Goal: Obtain resource: Obtain resource

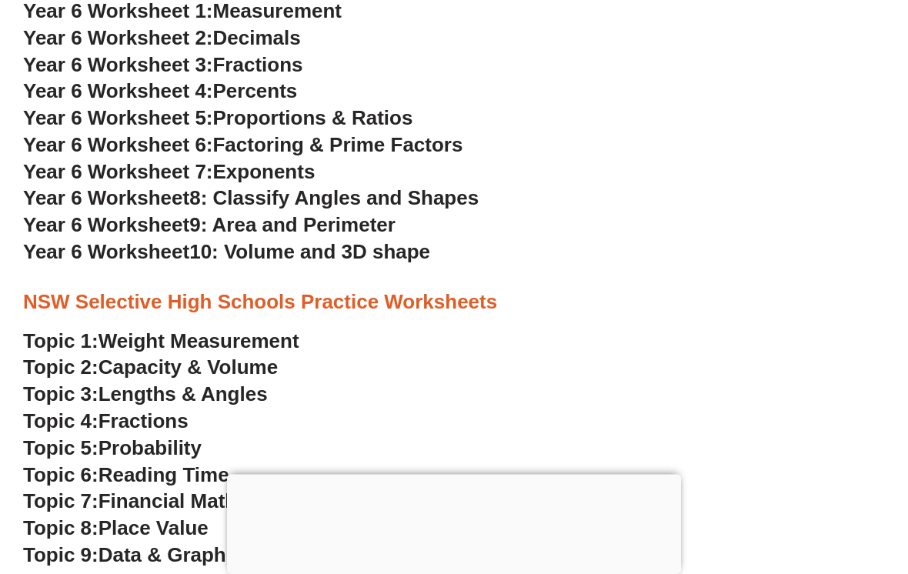
scroll to position [3174, 0]
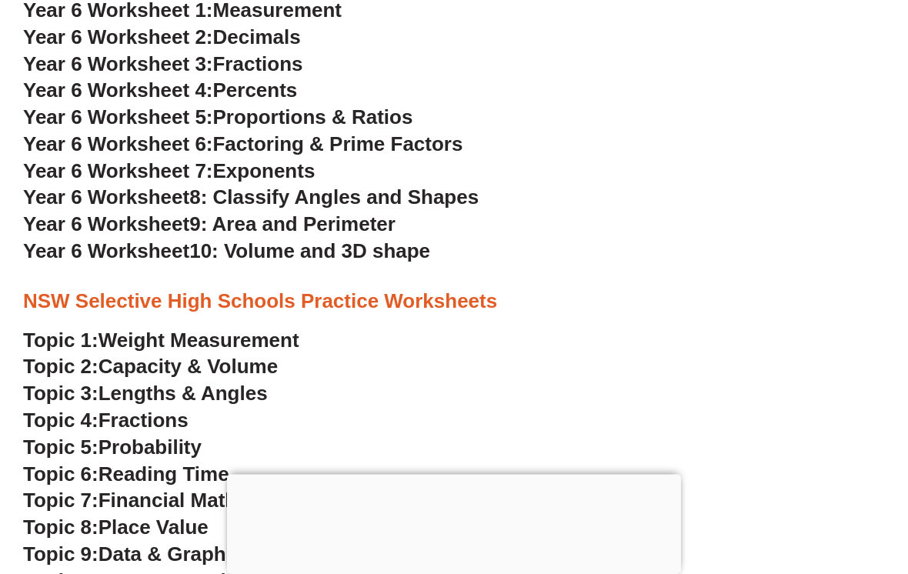
click at [236, 489] on span "Financial Math" at bounding box center [168, 500] width 139 height 23
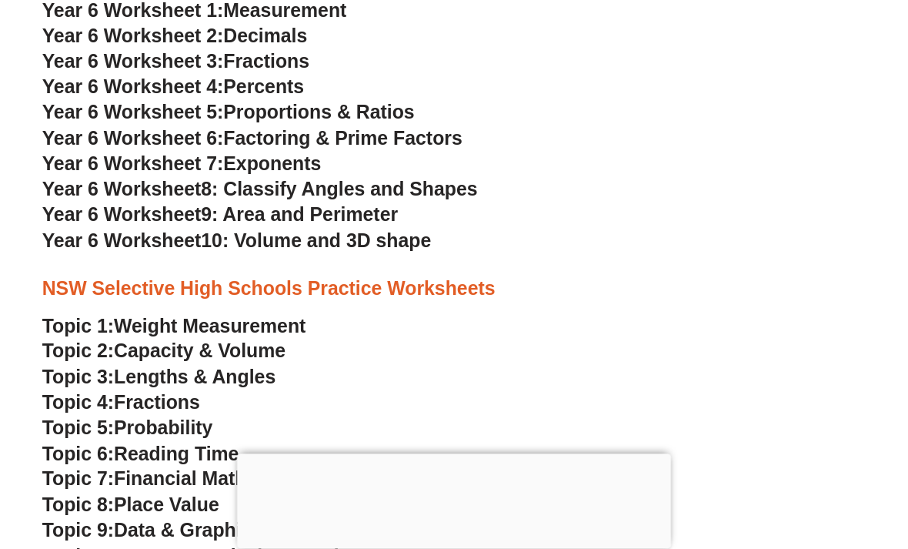
scroll to position [3174, 0]
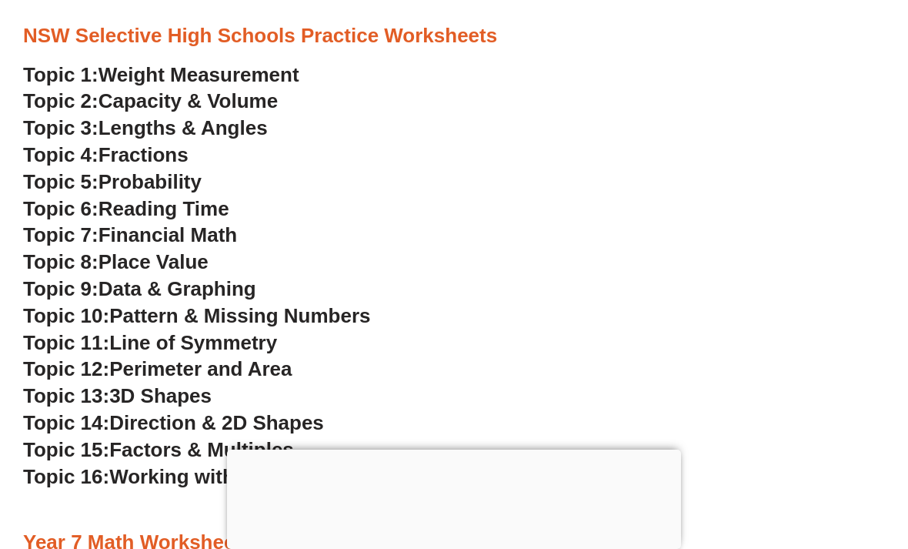
scroll to position [3446, 0]
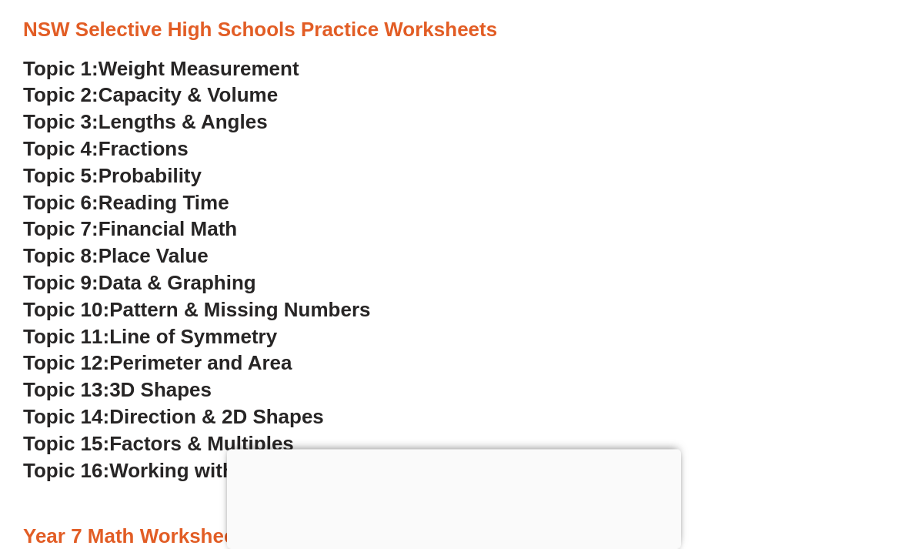
click at [99, 192] on span "Topic 6:" at bounding box center [60, 203] width 75 height 23
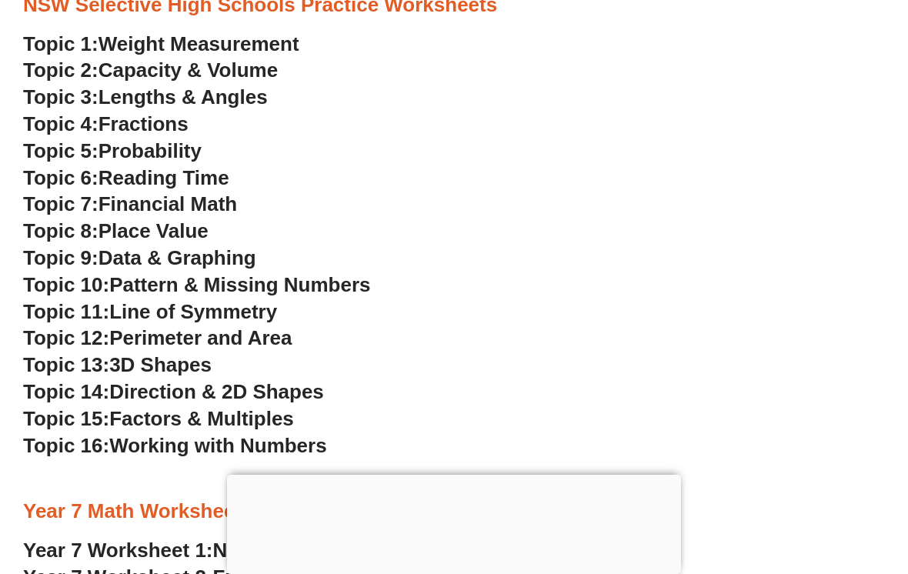
click at [256, 246] on span "Data & Graphing" at bounding box center [178, 257] width 158 height 23
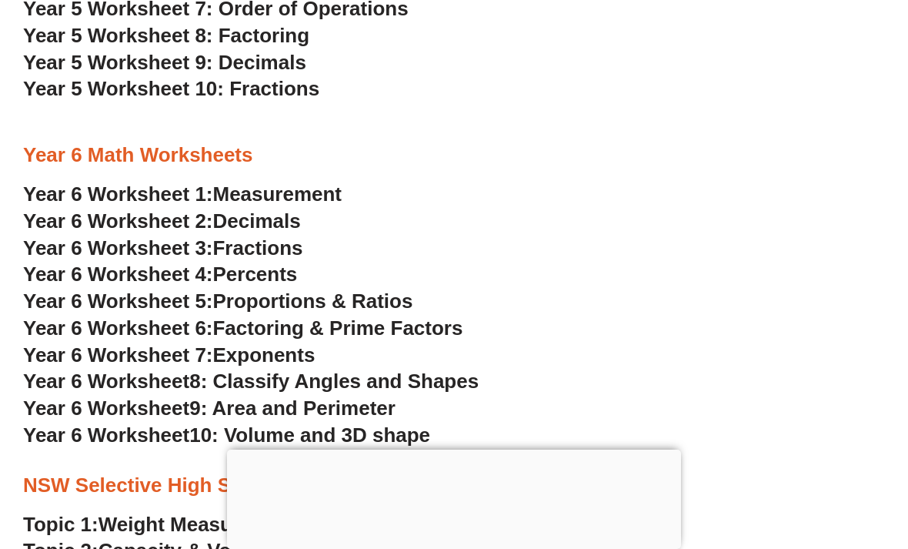
scroll to position [2990, 0]
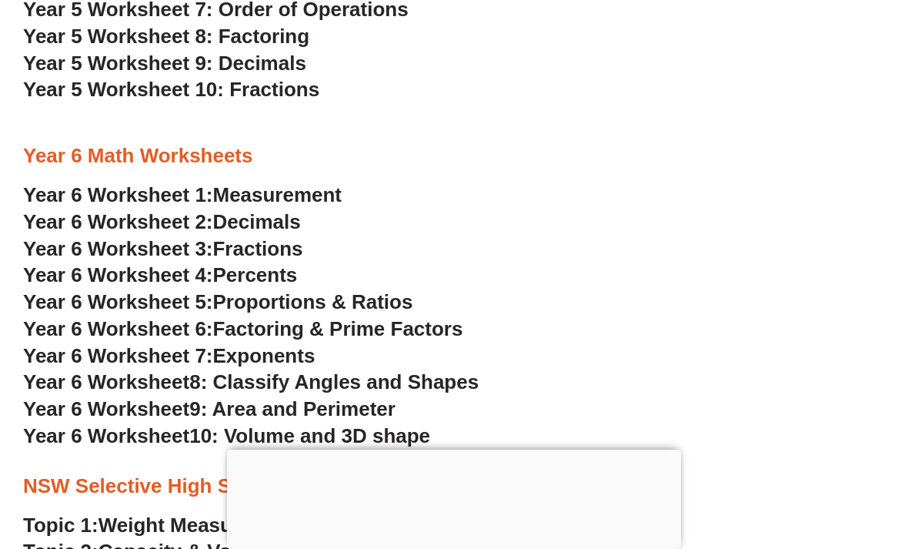
click at [213, 183] on span "Year 6 Worksheet 1:" at bounding box center [118, 194] width 190 height 23
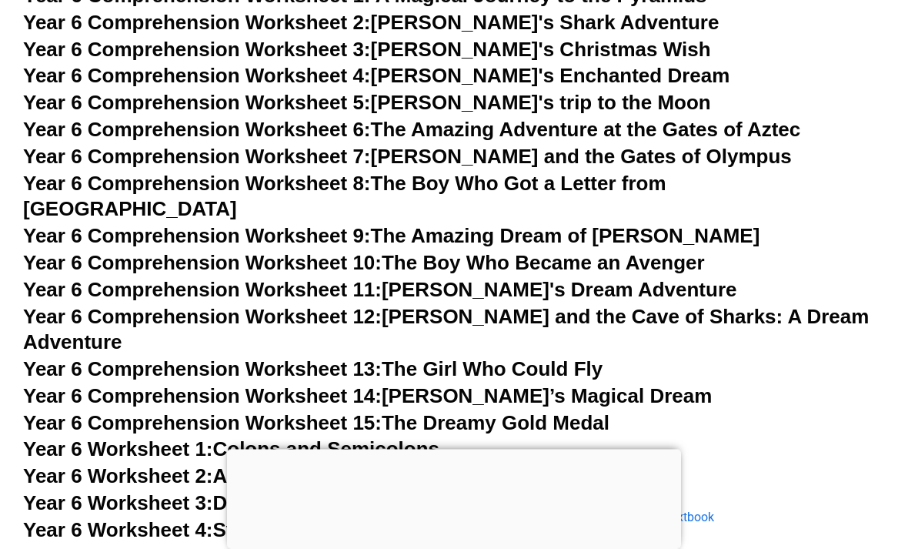
scroll to position [8396, 0]
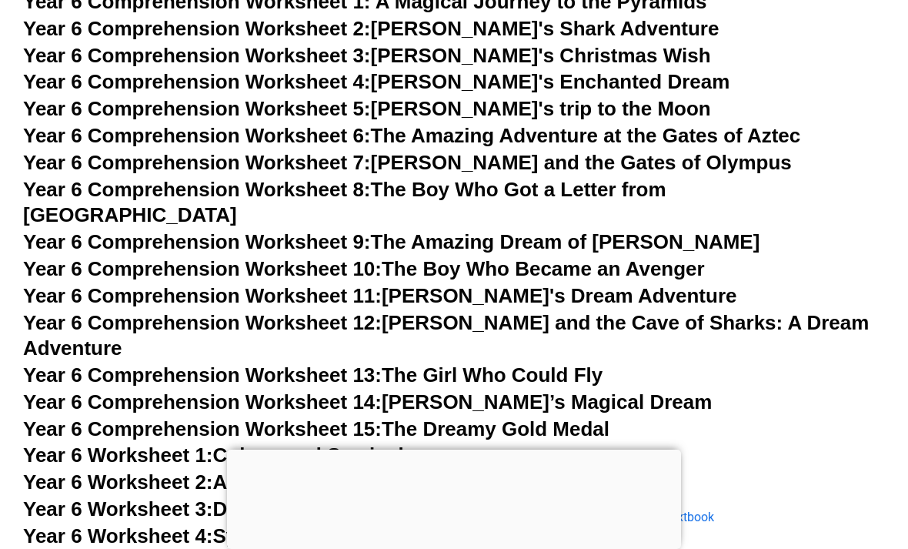
click at [603, 363] on link "Year 6 Comprehension Worksheet 13: The Girl Who Could Fly" at bounding box center [313, 374] width 580 height 23
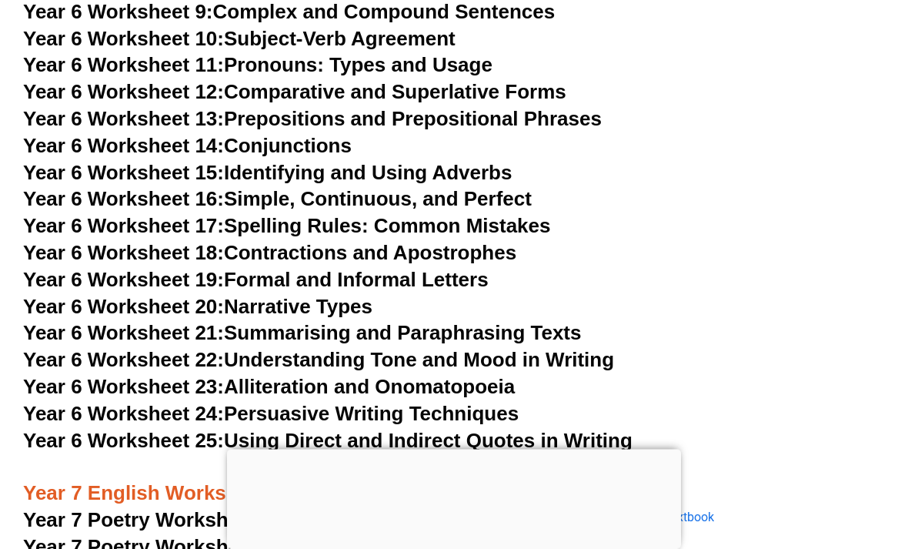
scroll to position [9056, 0]
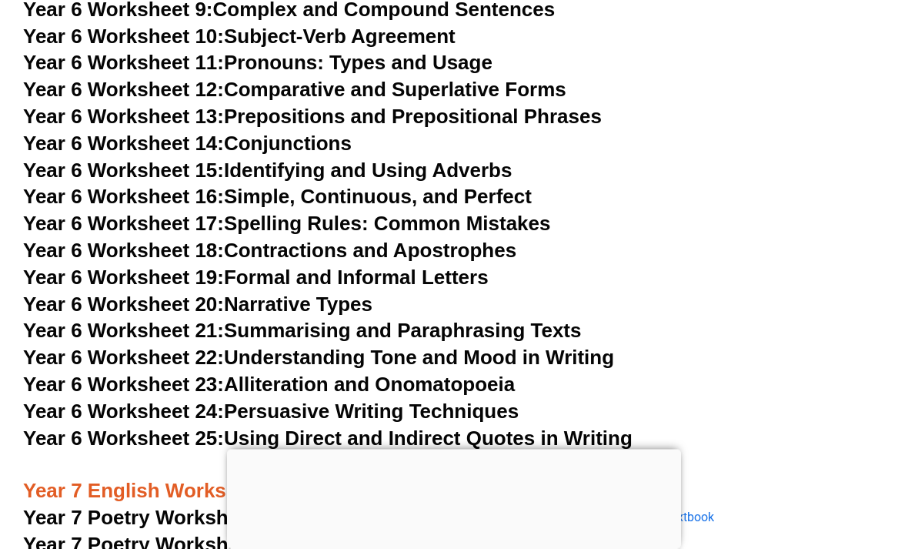
click at [163, 212] on span "Year 6 Worksheet 17:" at bounding box center [123, 223] width 201 height 23
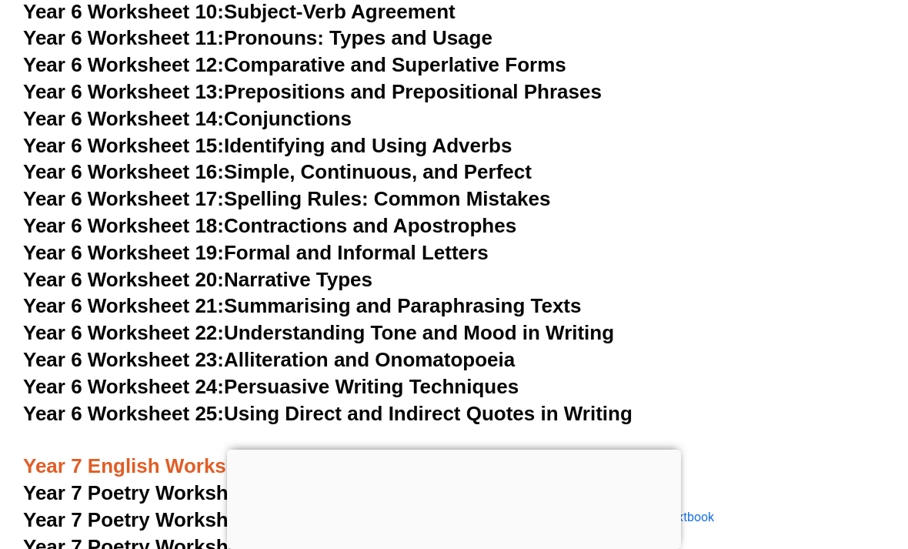
click at [276, 321] on link "Year 6 Worksheet 22: Understanding Tone and Mood in Writing" at bounding box center [318, 332] width 591 height 23
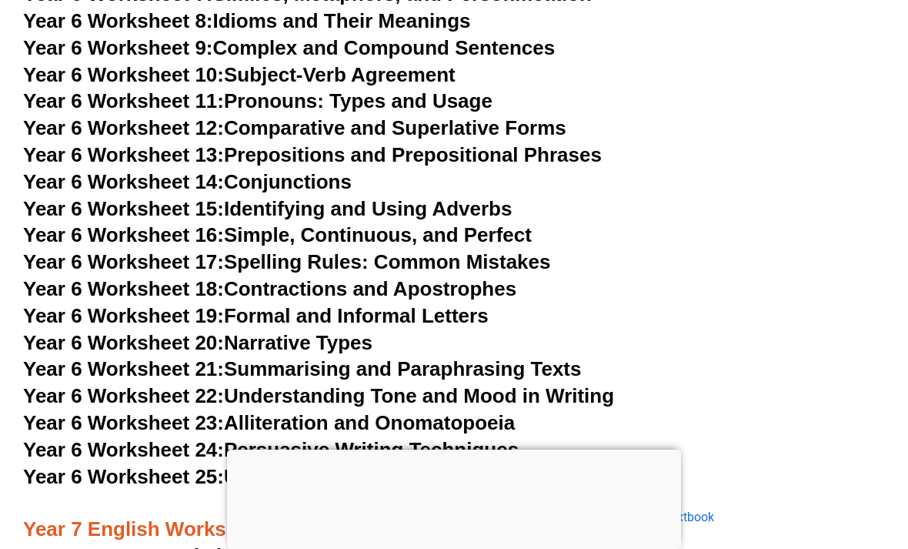
scroll to position [9024, 0]
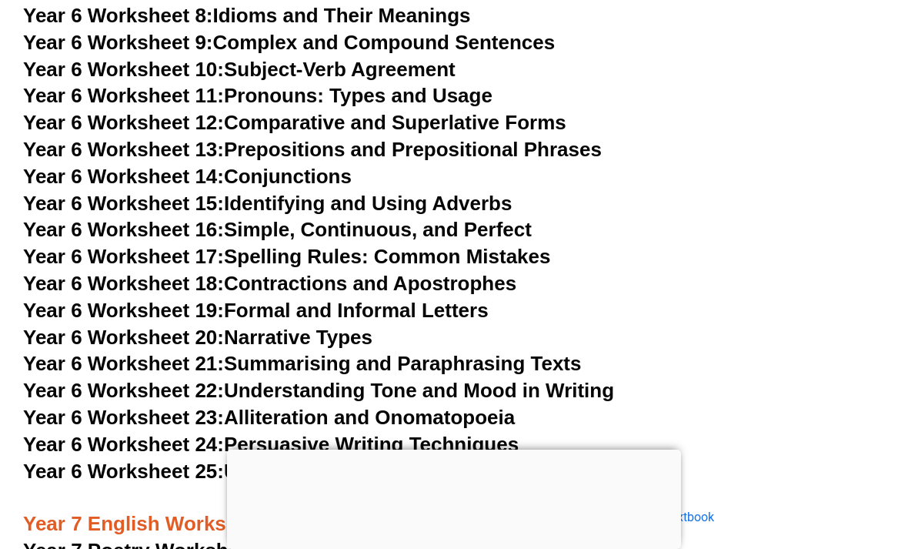
click at [515, 406] on link "Year 6 Worksheet 23: Alliteration and Onomatopoeia" at bounding box center [269, 417] width 492 height 23
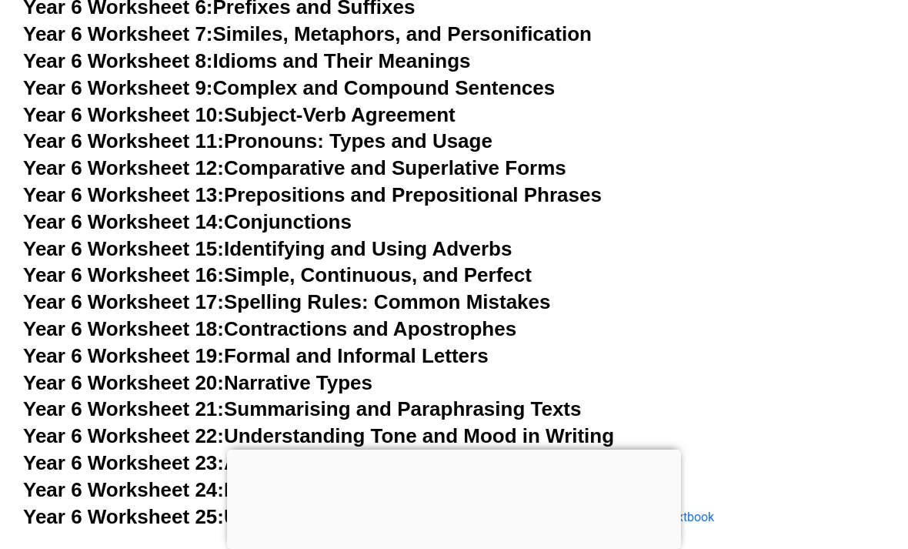
scroll to position [8962, 0]
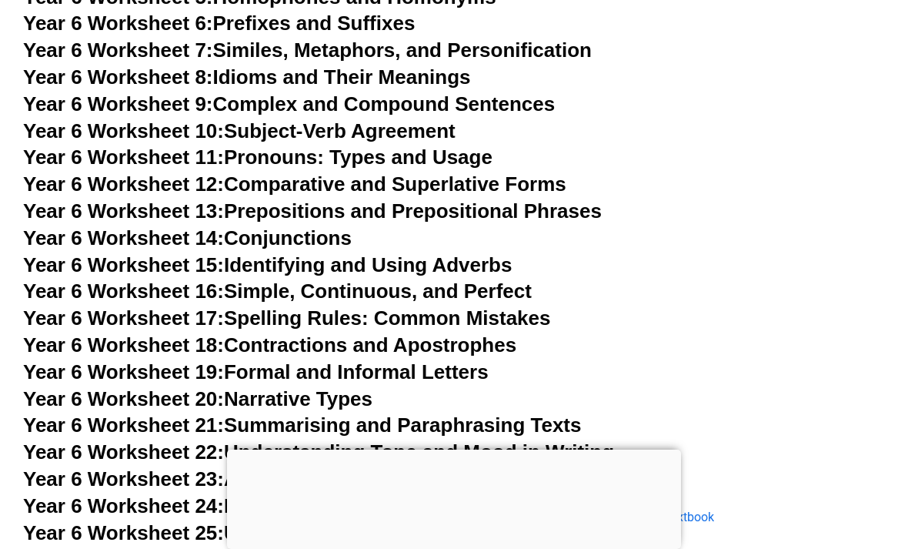
click at [276, 279] on link "Year 6 Worksheet 16: Simple, Continuous, and Perfect" at bounding box center [277, 290] width 509 height 23
click at [219, 306] on span "Year 6 Worksheet 17:" at bounding box center [123, 317] width 201 height 23
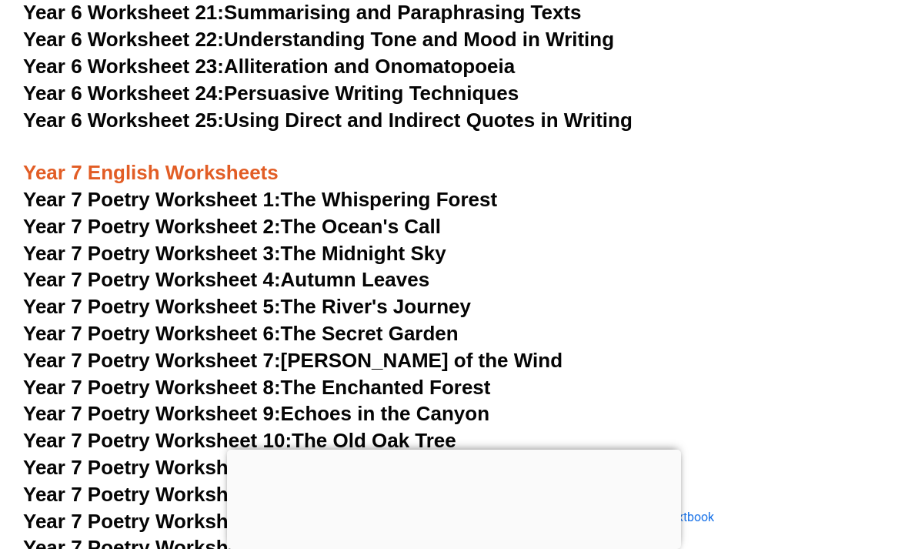
scroll to position [9375, 0]
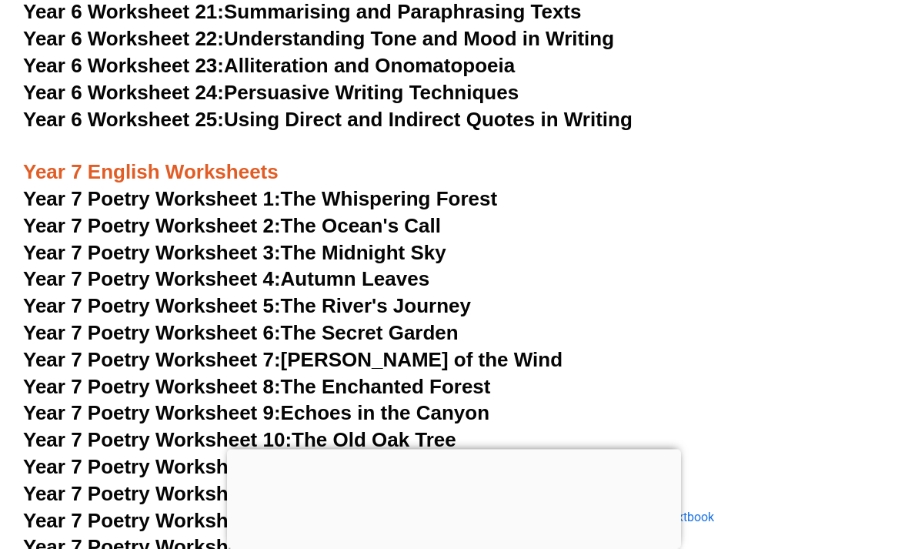
click at [456, 429] on link "Year 7 Poetry Worksheet 10: The Old Oak Tree" at bounding box center [239, 440] width 433 height 23
